Goal: Information Seeking & Learning: Learn about a topic

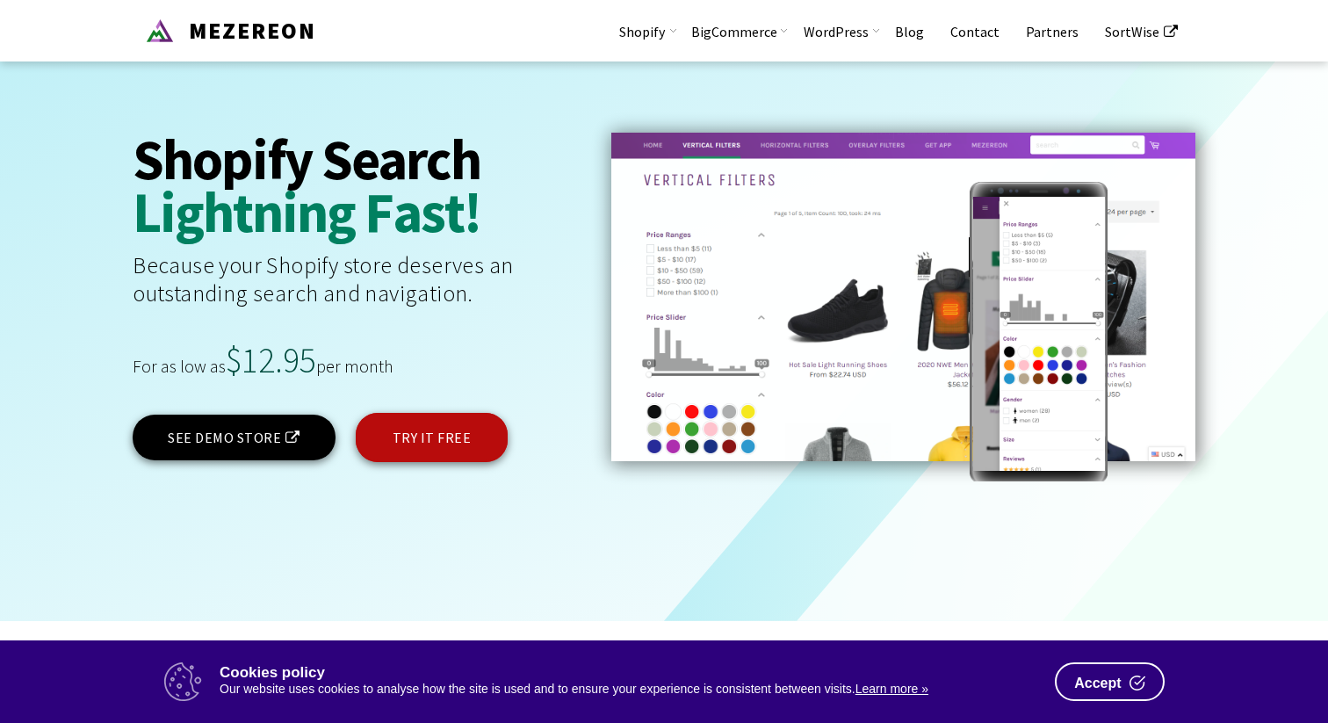
scroll to position [3602, 0]
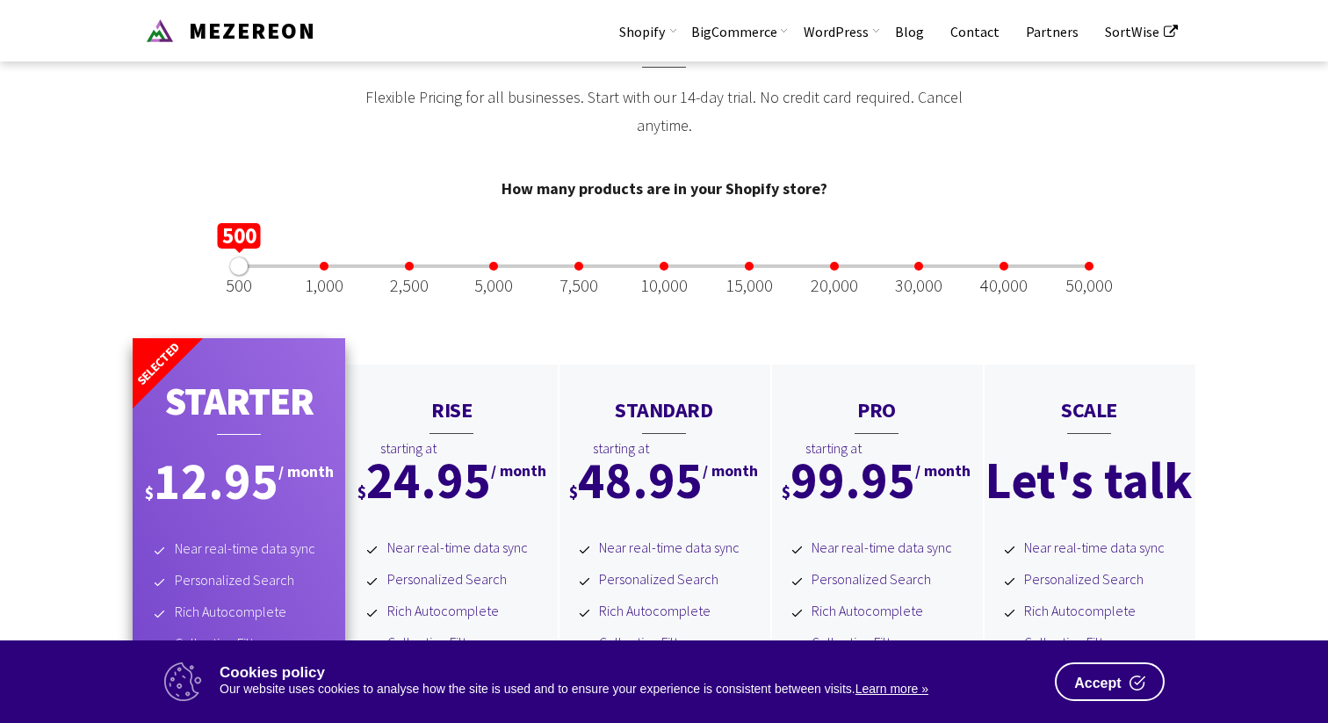
click at [668, 263] on div "500 1,000 2,500 5,000 7,500 10,000 15,000 20,000 30,000 40,000 50,000 500" at bounding box center [664, 266] width 868 height 21
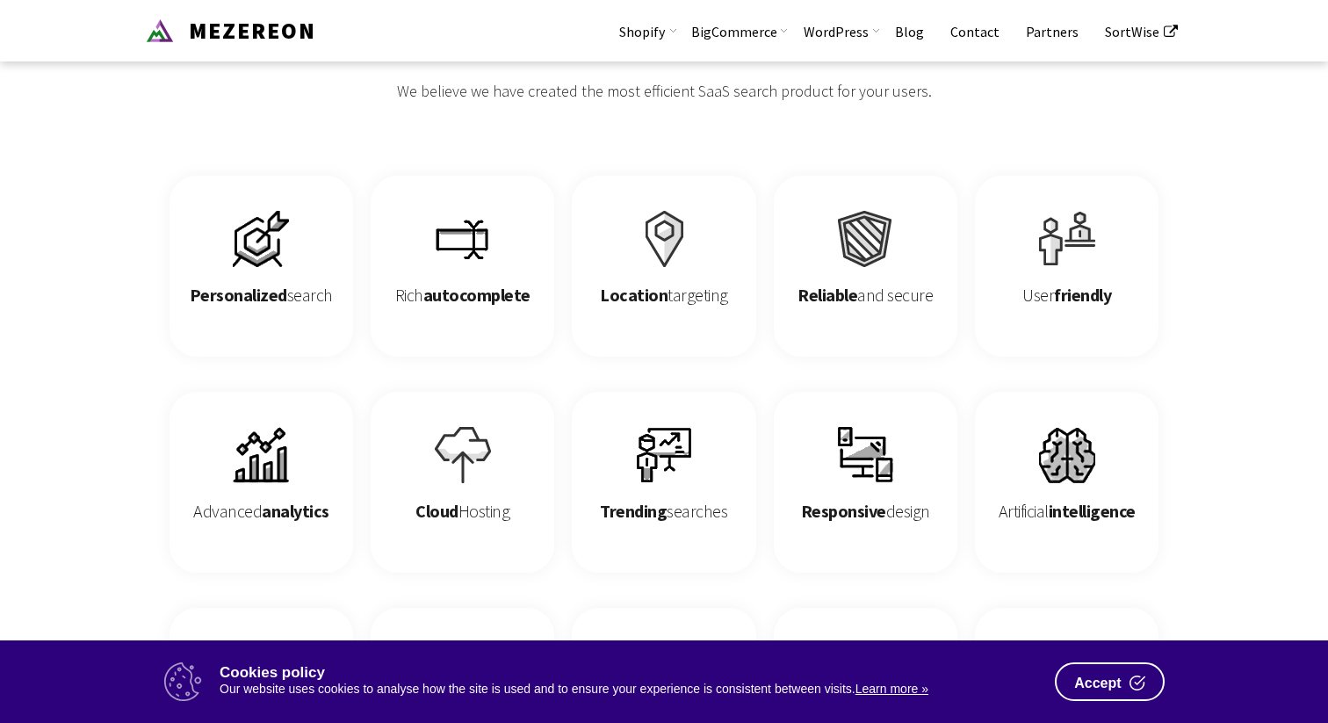
scroll to position [2660, 0]
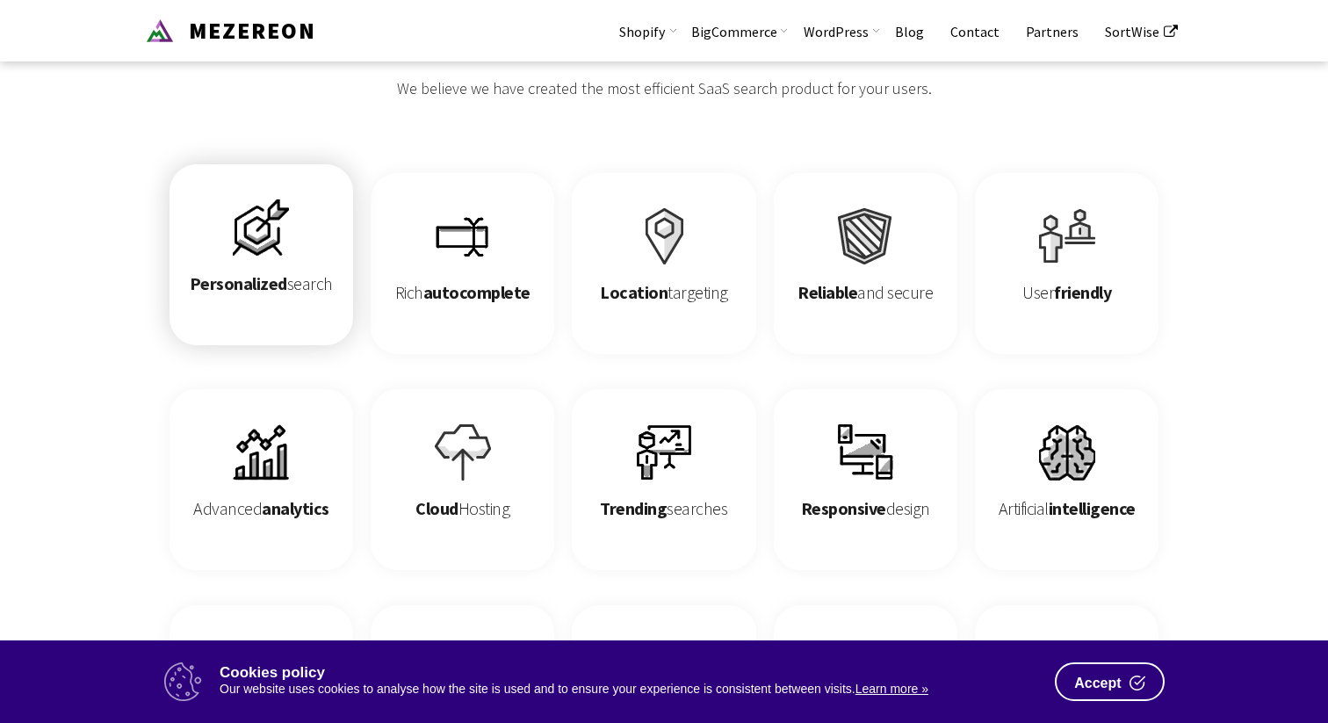
click at [288, 270] on h3 "Personalized search" at bounding box center [261, 283] width 148 height 53
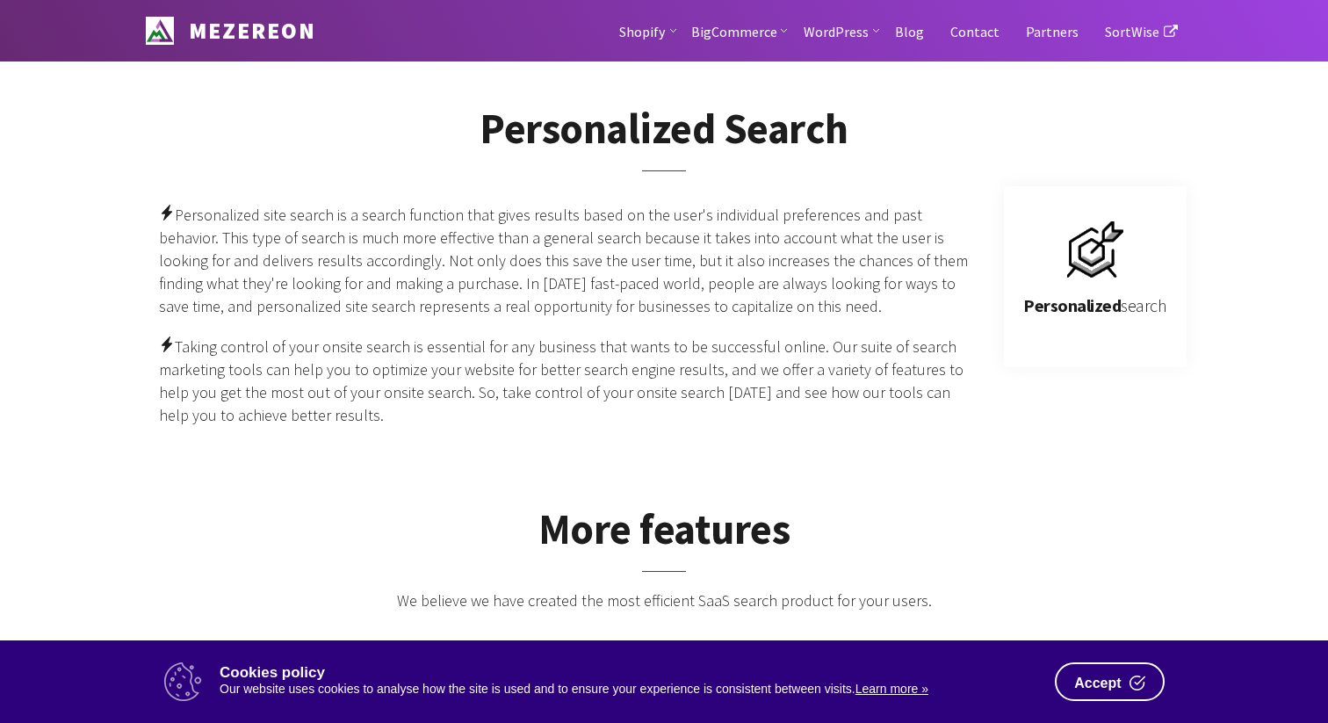
click at [288, 270] on p "Personalized site search is a search function that gives results based on the u…" at bounding box center [564, 261] width 810 height 114
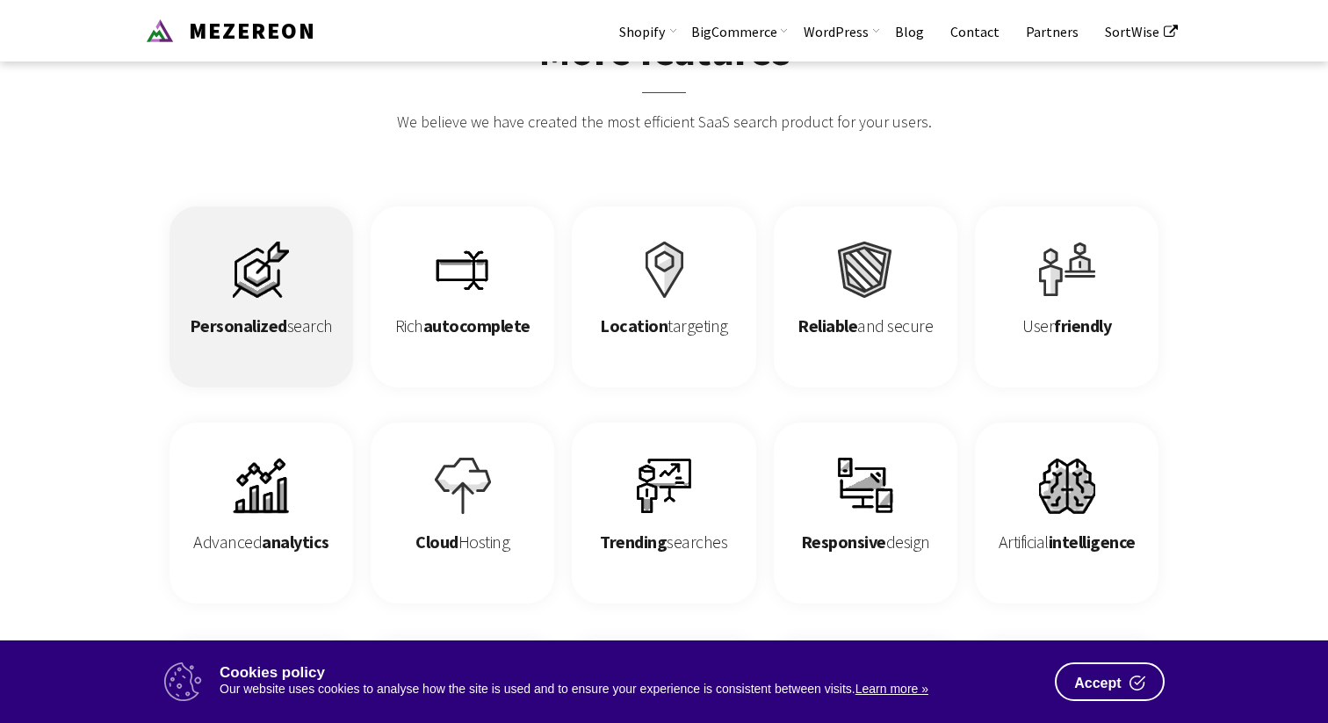
scroll to position [482, 0]
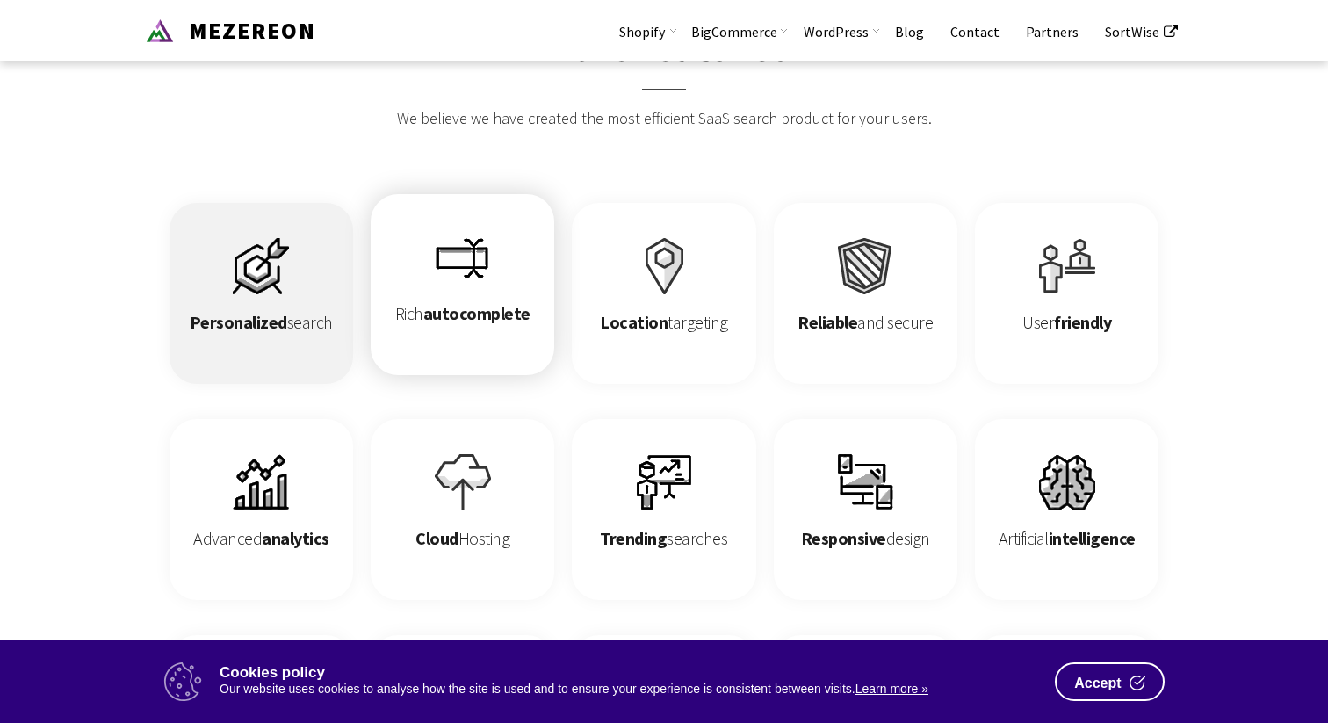
click at [437, 307] on span "autocomplete" at bounding box center [476, 313] width 107 height 22
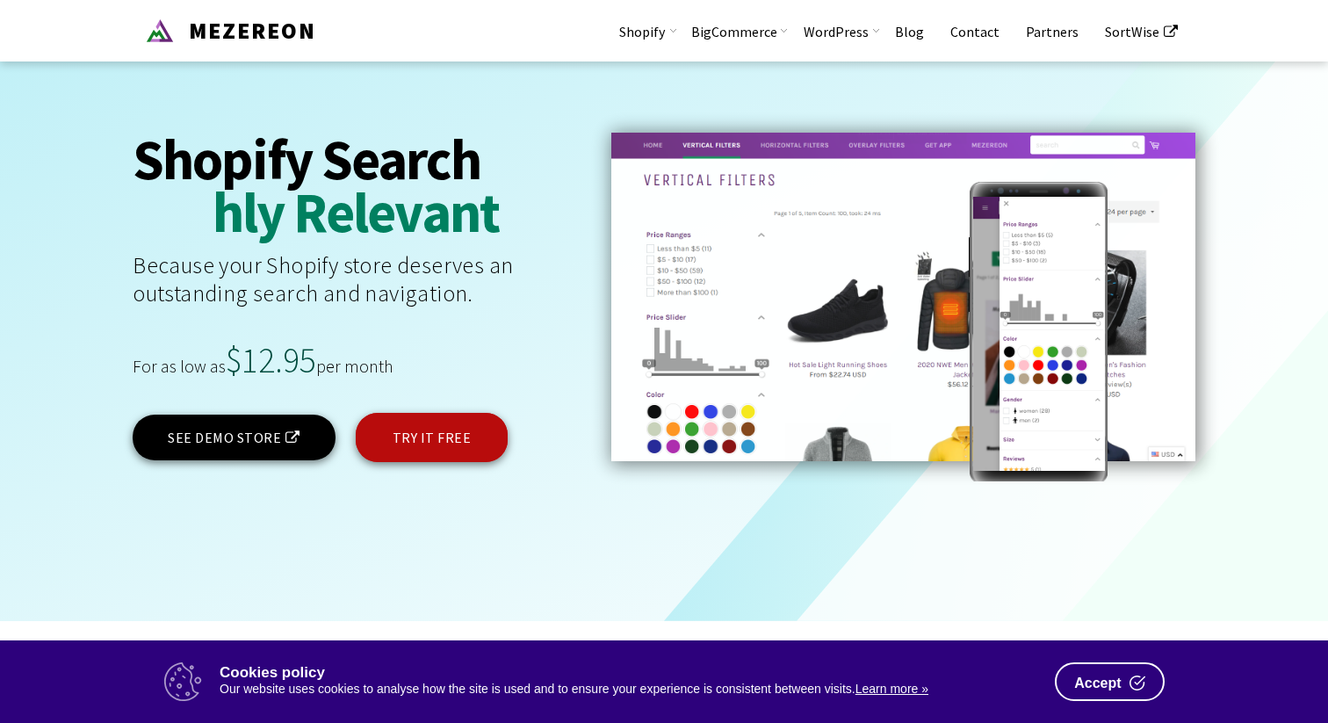
scroll to position [3544, 0]
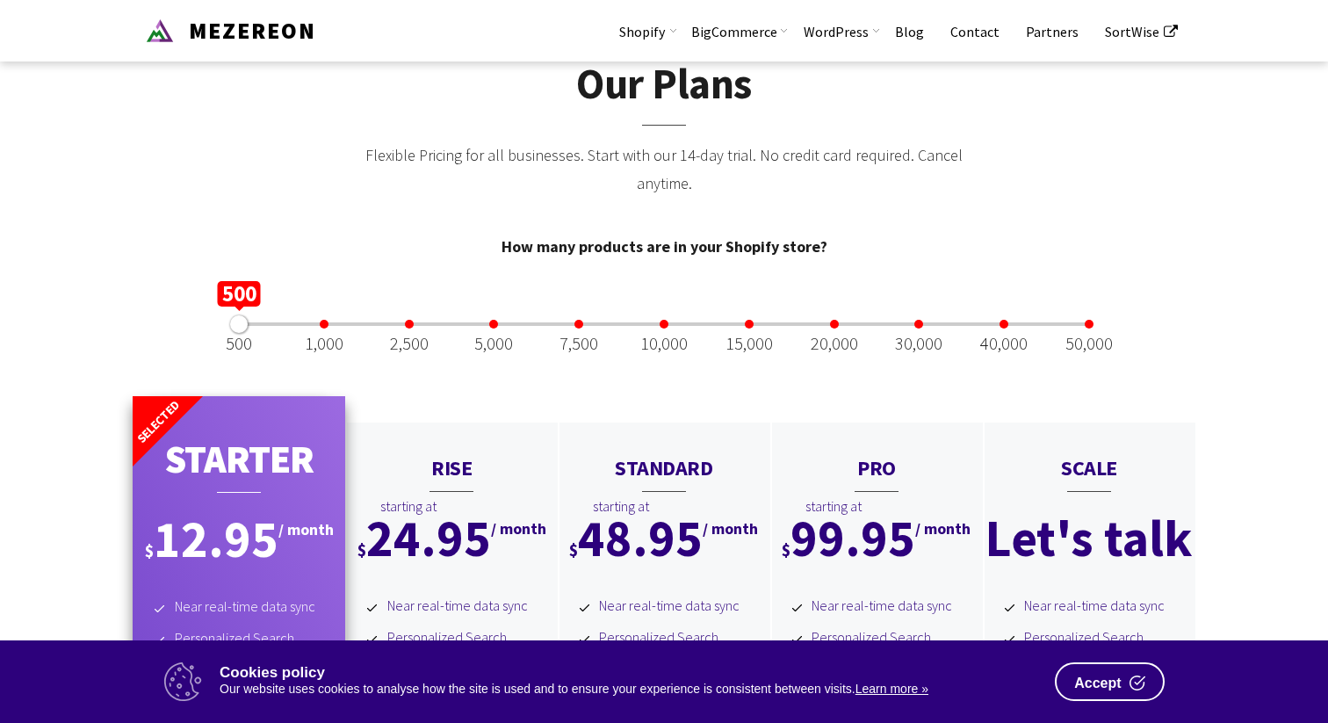
click at [664, 321] on div at bounding box center [664, 324] width 9 height 9
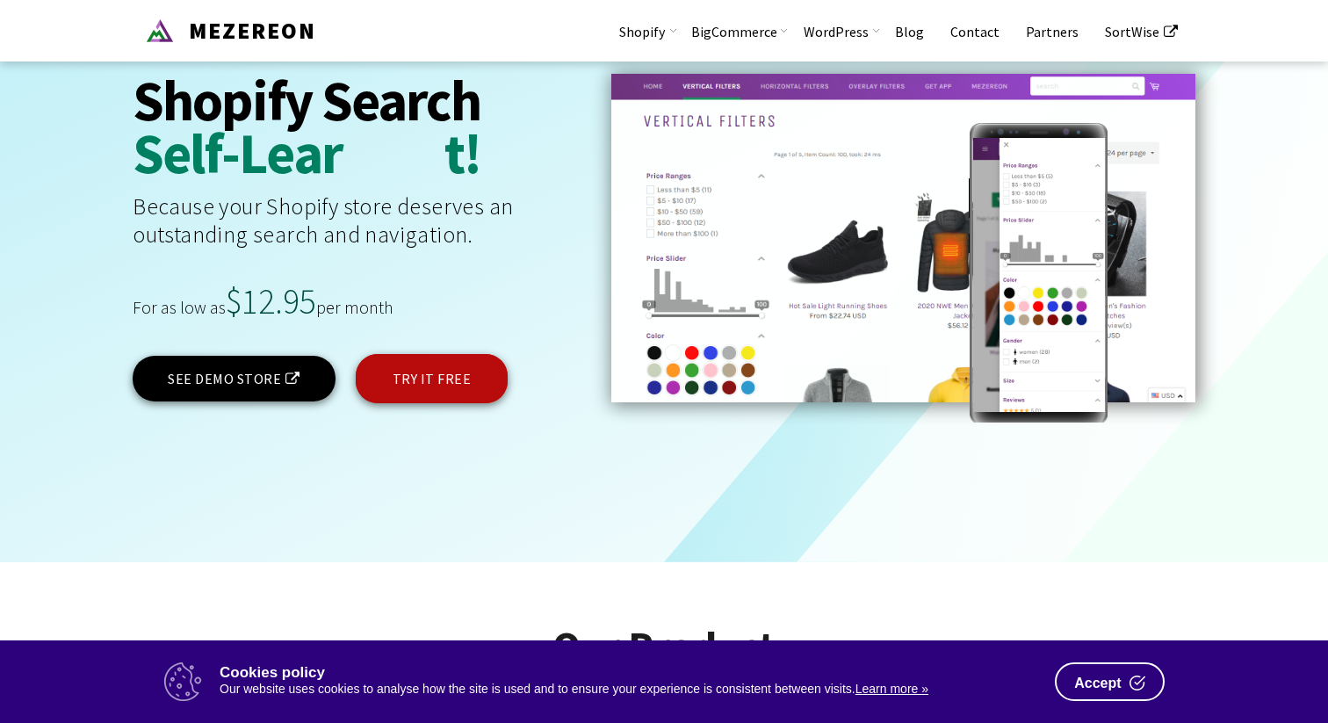
scroll to position [0, 0]
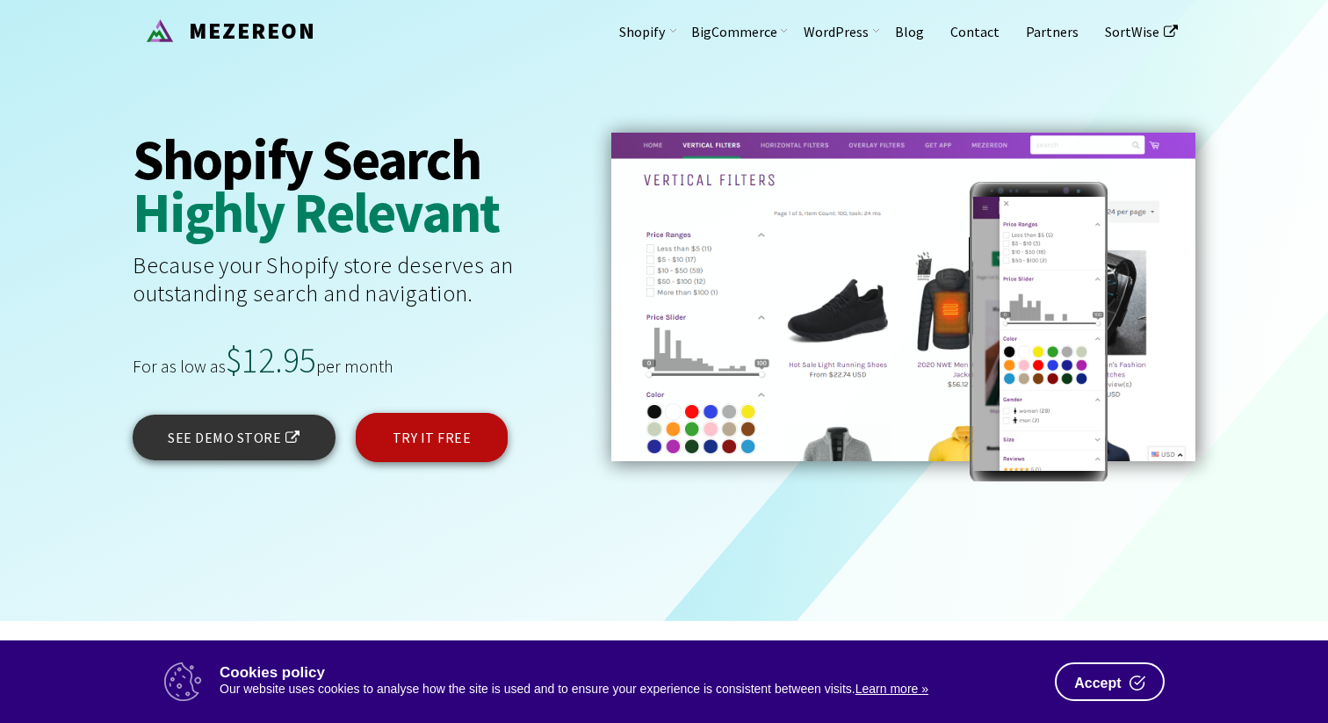
click at [246, 444] on link "SEE DEMO STORE" at bounding box center [234, 438] width 203 height 46
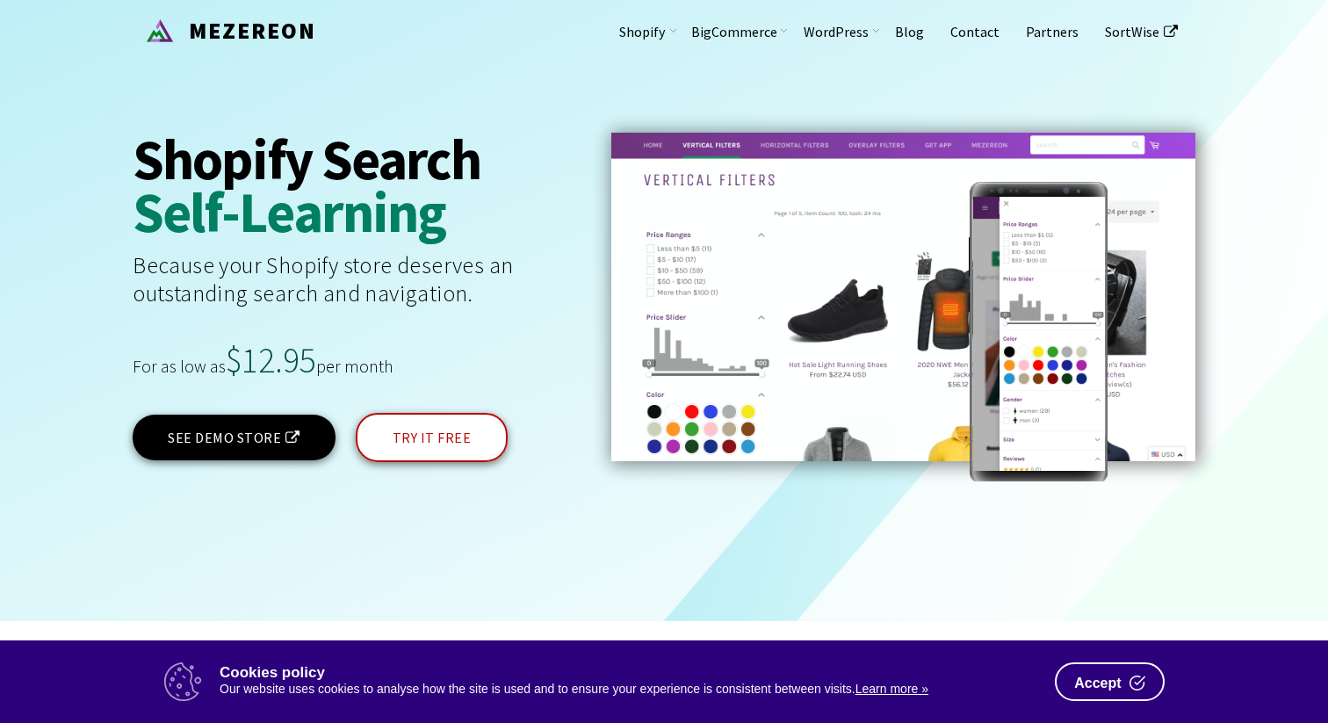
click at [423, 432] on link "TRY IT FREE" at bounding box center [432, 437] width 153 height 49
